Goal: Find specific page/section: Find specific page/section

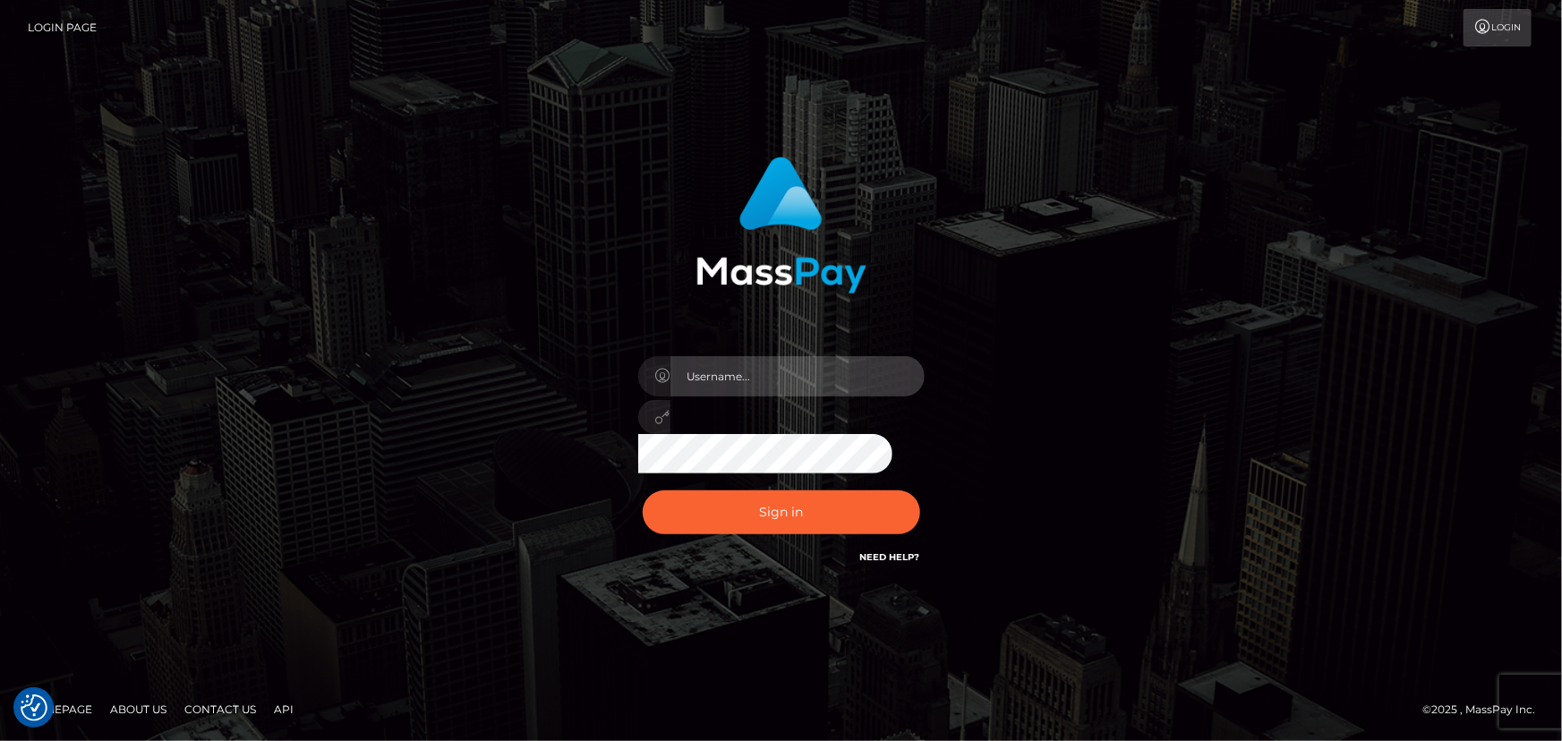
click at [823, 367] on input "text" at bounding box center [797, 376] width 254 height 40
type input "Raymundo.xcite"
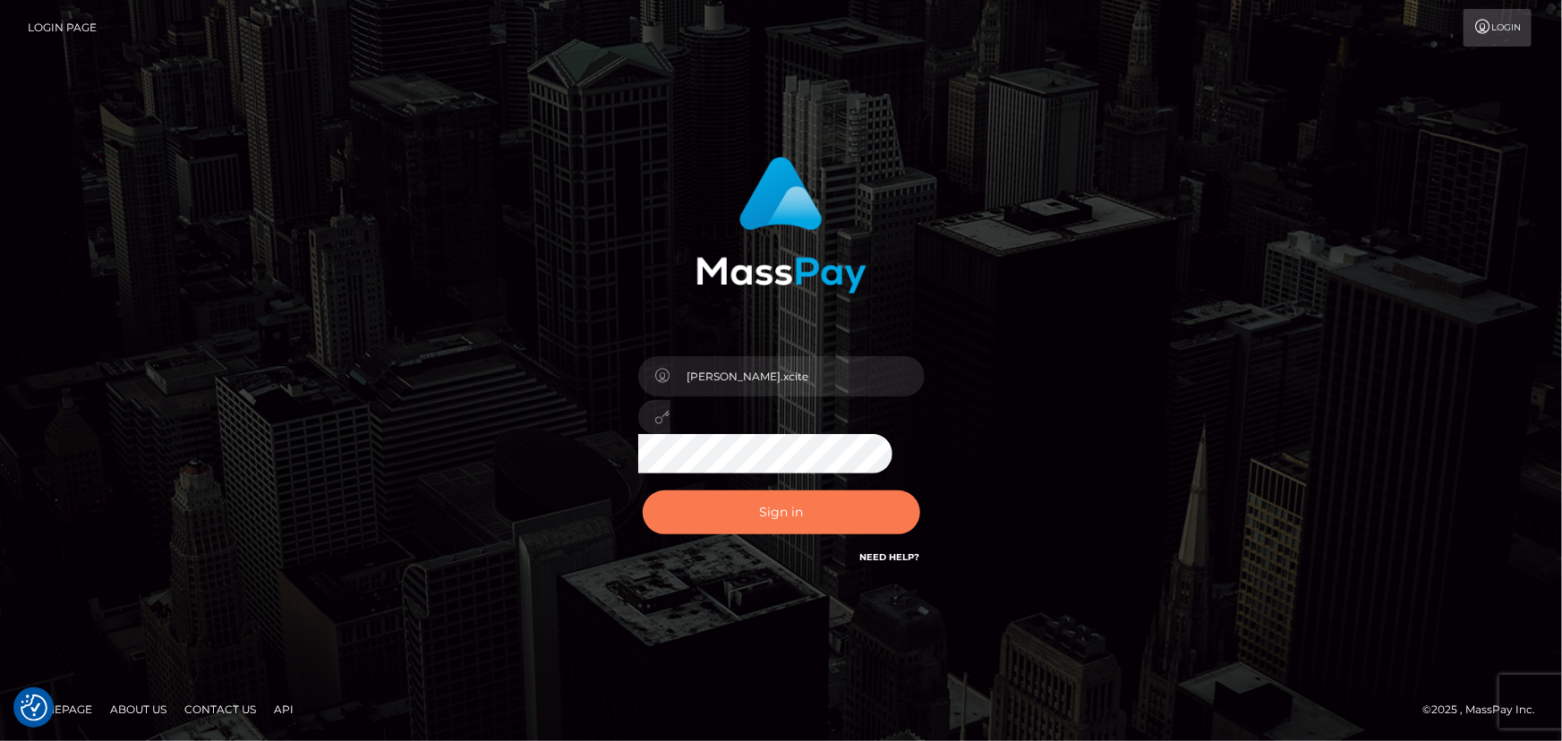
click at [839, 496] on button "Sign in" at bounding box center [781, 513] width 277 height 44
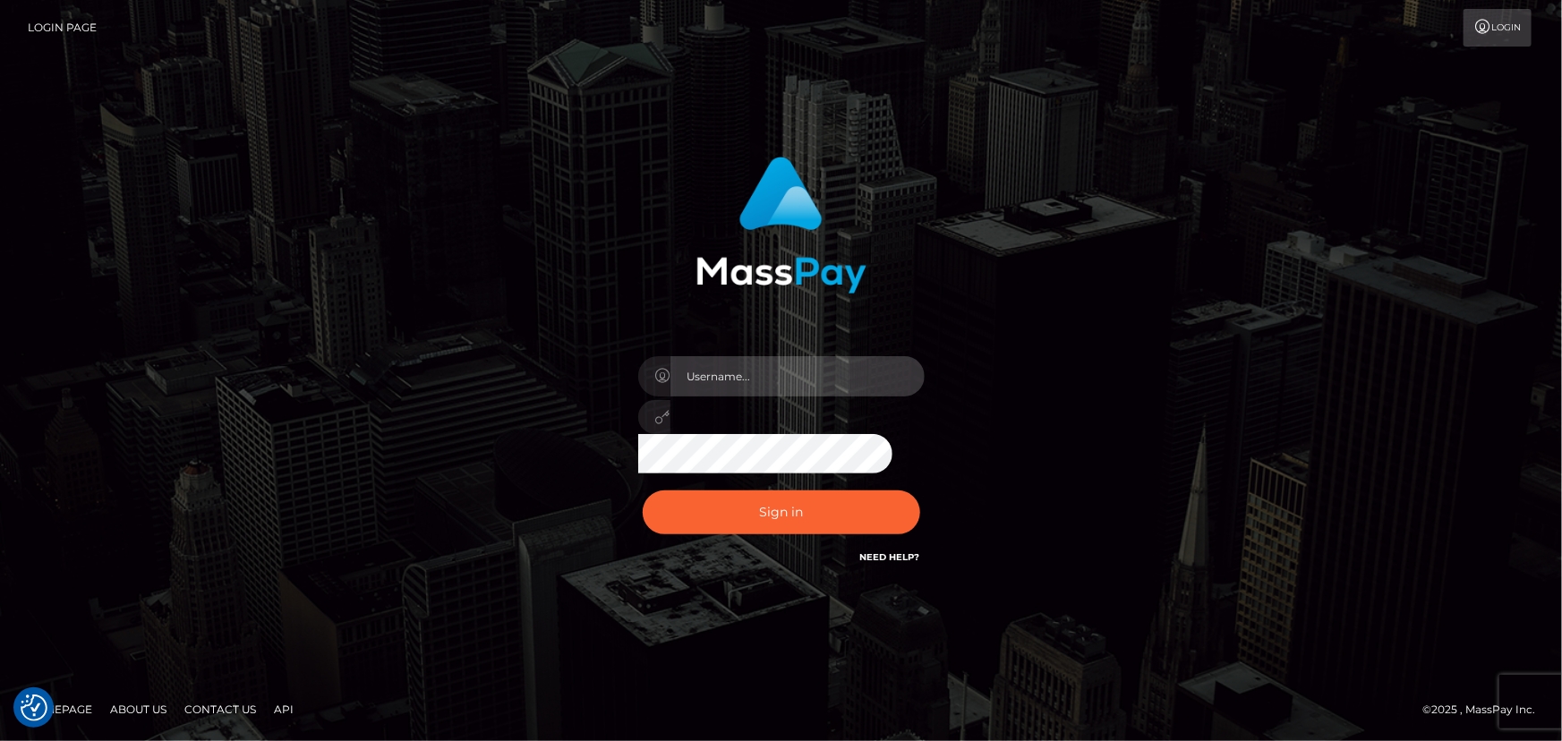
click at [791, 366] on input "text" at bounding box center [797, 376] width 254 height 40
type input "Raymundo.xcite"
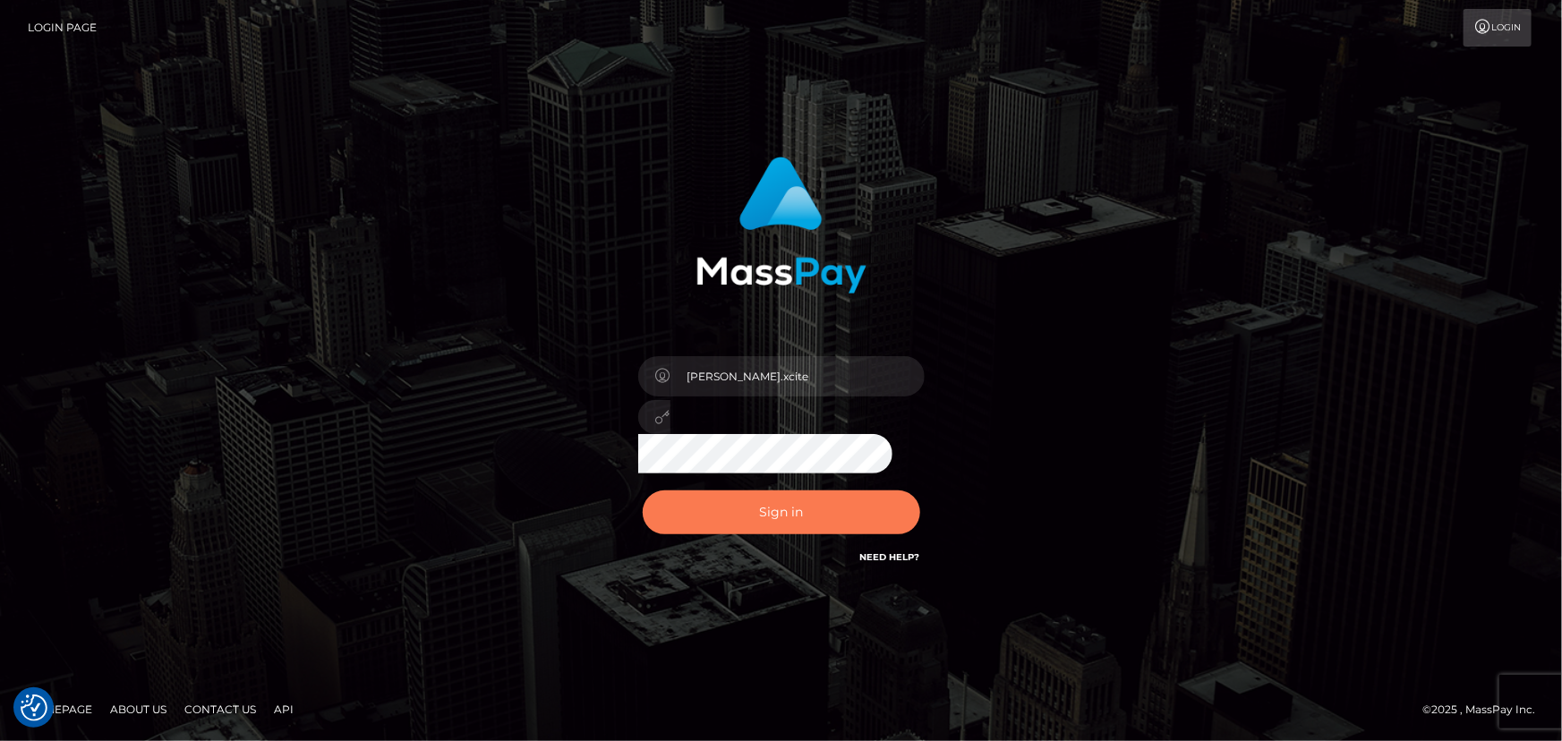
click at [797, 508] on button "Sign in" at bounding box center [781, 513] width 277 height 44
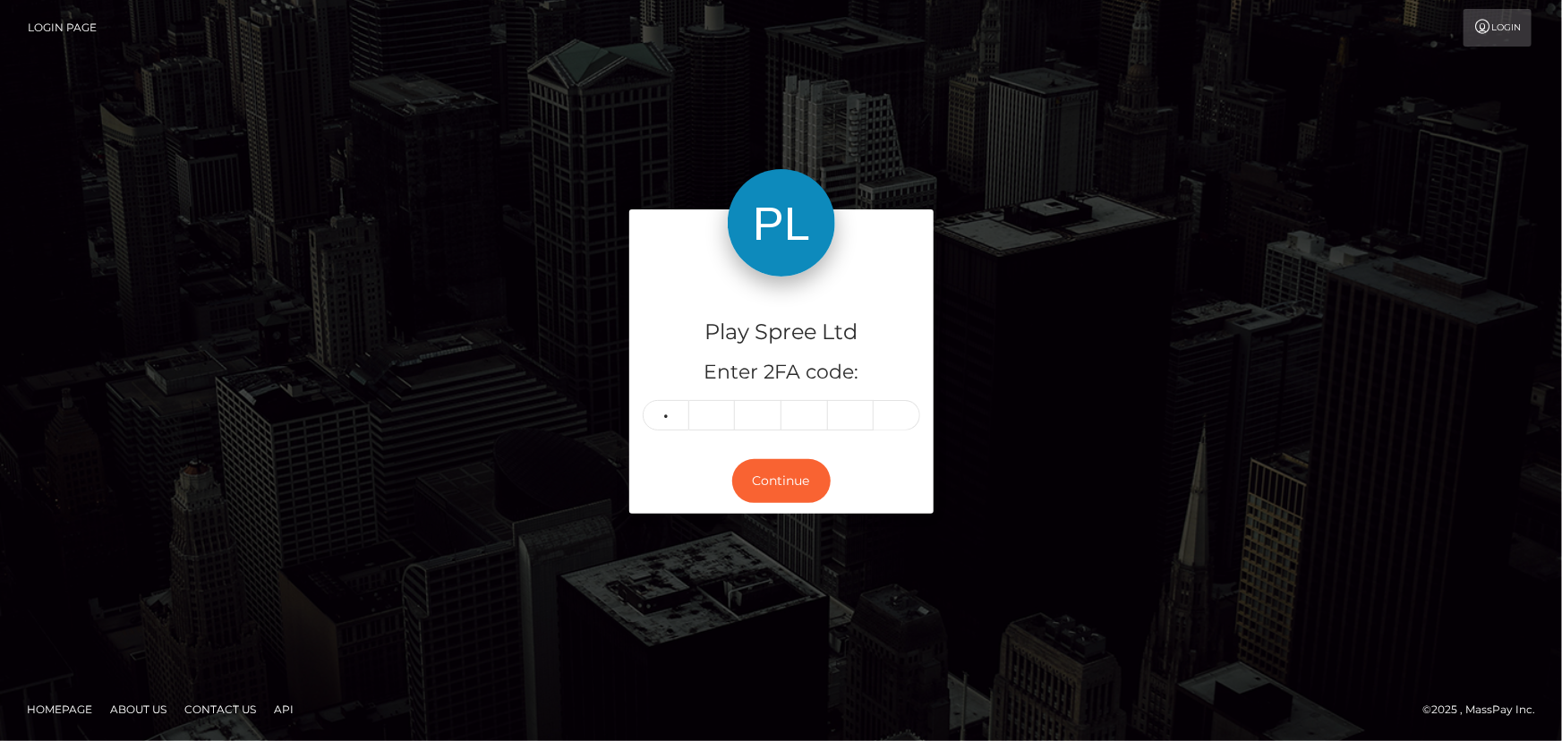
type input "1"
type input "9"
type input "8"
type input "7"
type input "1"
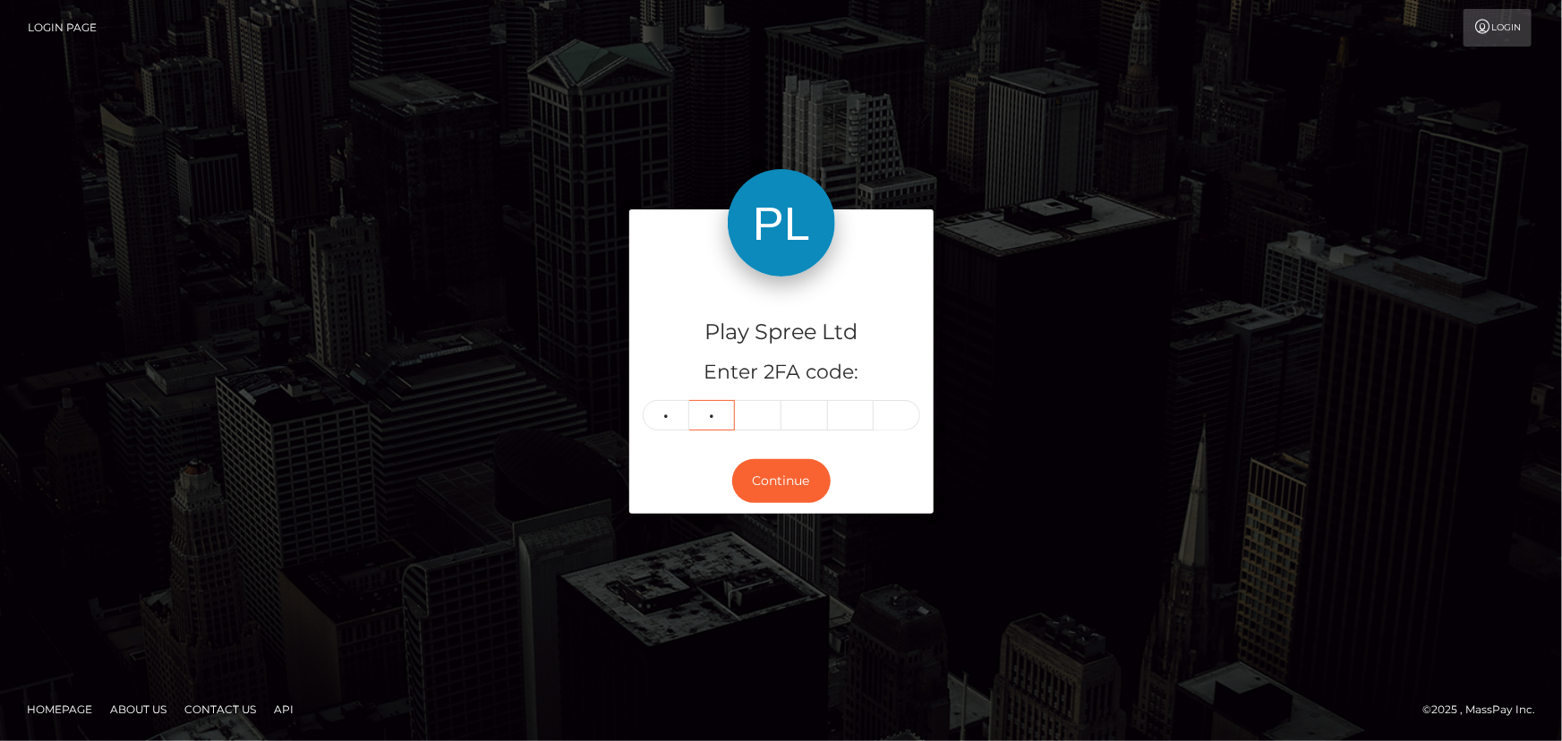
type input "9"
type input "6"
type input "5"
type input "7"
type input "8"
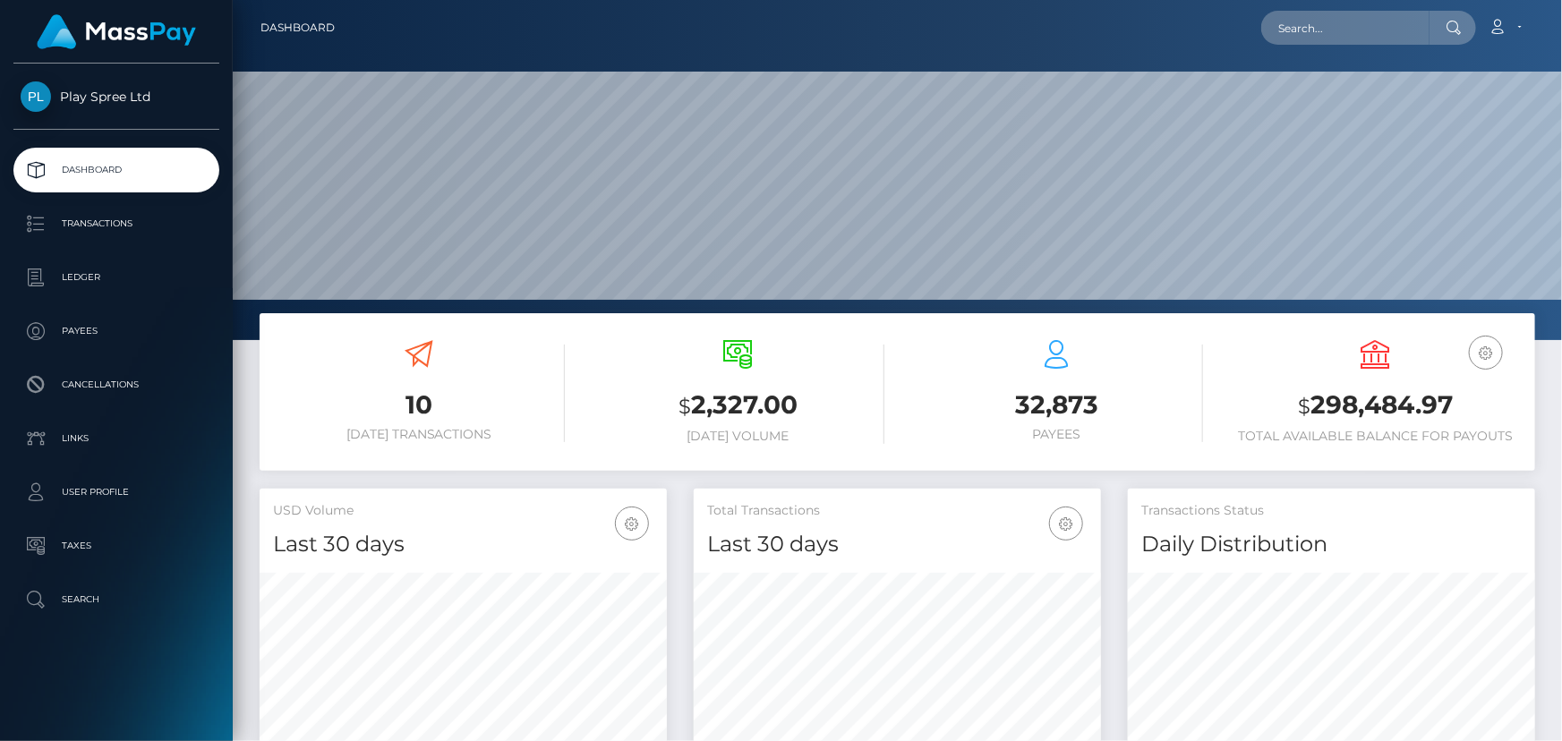
scroll to position [317, 406]
click at [1365, 21] on input "text" at bounding box center [1345, 28] width 168 height 34
paste input "538386"
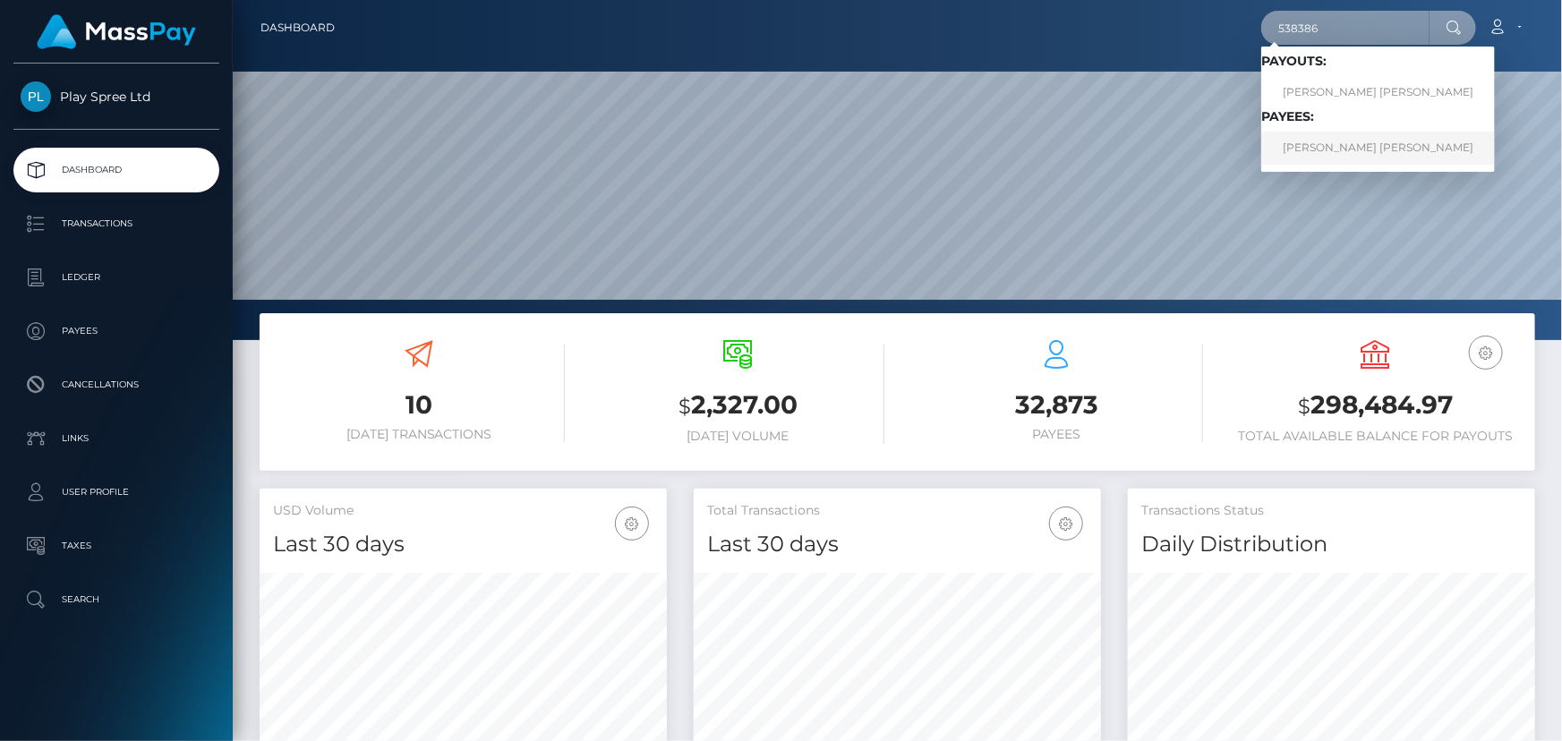
type input "538386"
click at [1369, 152] on link "JEFFERY SCOTT JR SMITH" at bounding box center [1378, 148] width 234 height 33
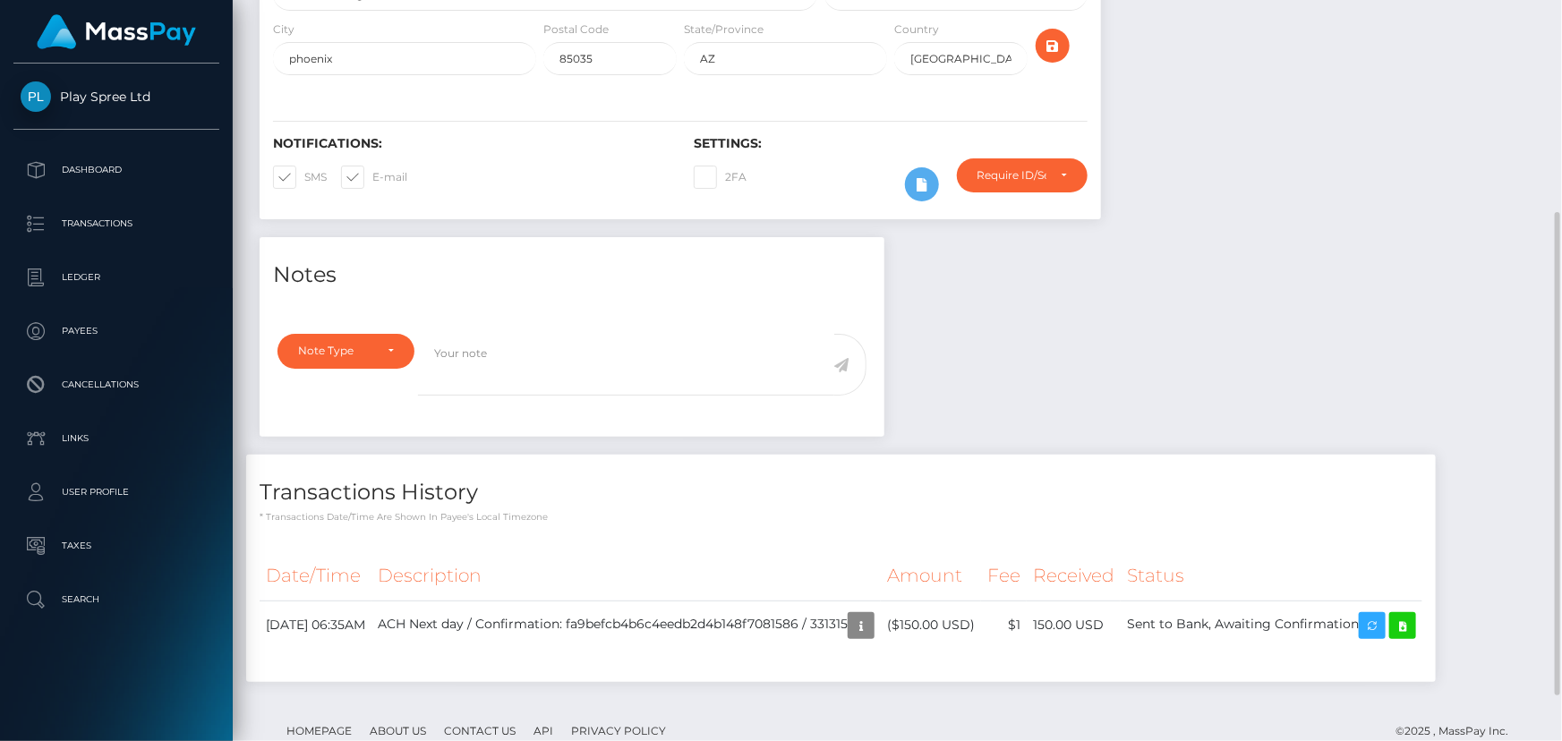
scroll to position [396, 0]
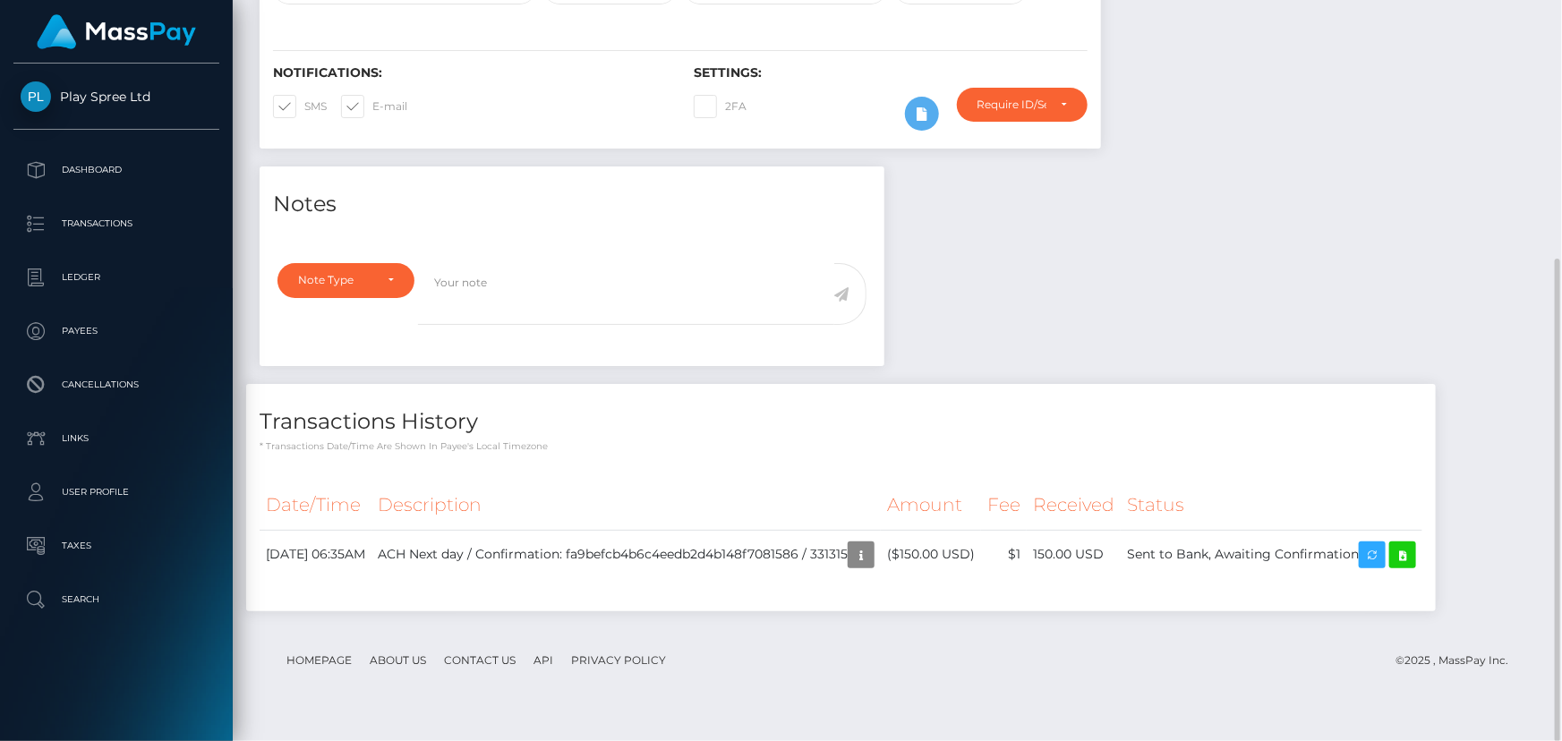
click at [1331, 330] on div "Notes Note Type Compliance Clear Compliance General Note Type" at bounding box center [897, 397] width 1302 height 463
click at [1324, 298] on div "Notes Note Type Compliance Clear Compliance General Note Type" at bounding box center [897, 397] width 1302 height 463
drag, startPoint x: 1344, startPoint y: 303, endPoint x: 1184, endPoint y: 65, distance: 286.5
click at [1326, 291] on div "Notes Note Type Compliance Clear Compliance General Note Type" at bounding box center [897, 397] width 1302 height 463
